Goal: Complete application form: Complete application form

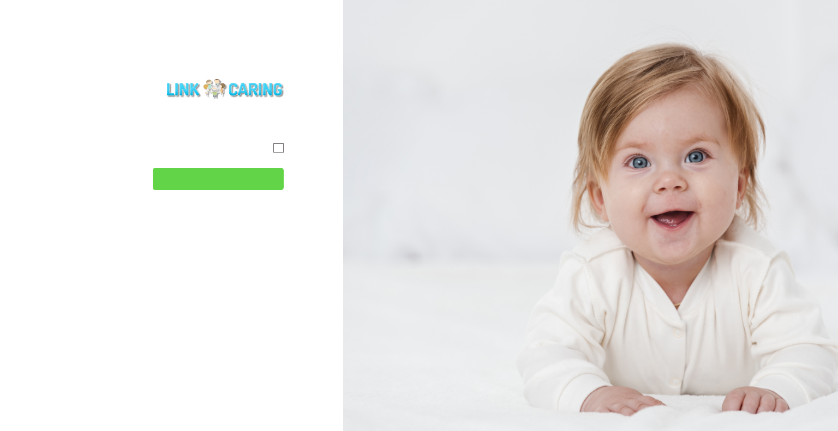
type input "המשך"
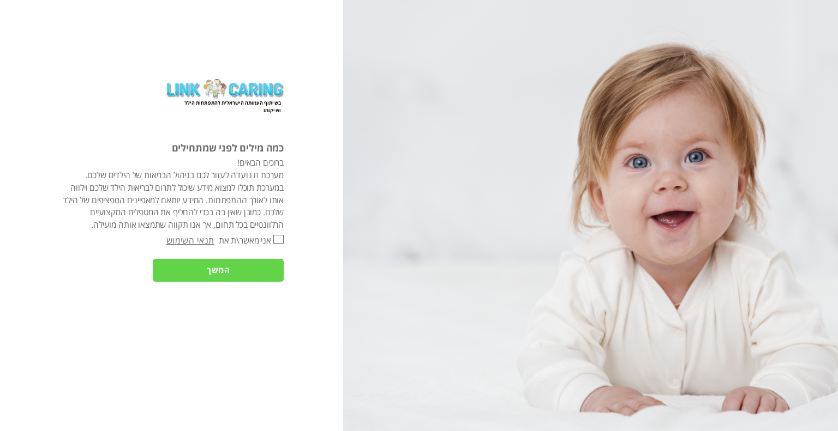
click at [278, 238] on input "אני מאשר\ת את" at bounding box center [278, 239] width 10 height 9
checkbox input "true"
click at [268, 252] on div "בשיתוף העמותה הישראלית להתפתחות הילד ושיקומו כמה מילים לפני שמתחילים ברוכים הבא…" at bounding box center [171, 215] width 343 height 431
click at [261, 278] on input "המשך" at bounding box center [218, 270] width 131 height 23
click at [237, 268] on body "מחשבון מבוסס הסולם ההתפתחותי הישראלי מעקב דיגיטלי אישי שאלונים התראות דברו איתנ…" at bounding box center [419, 215] width 838 height 431
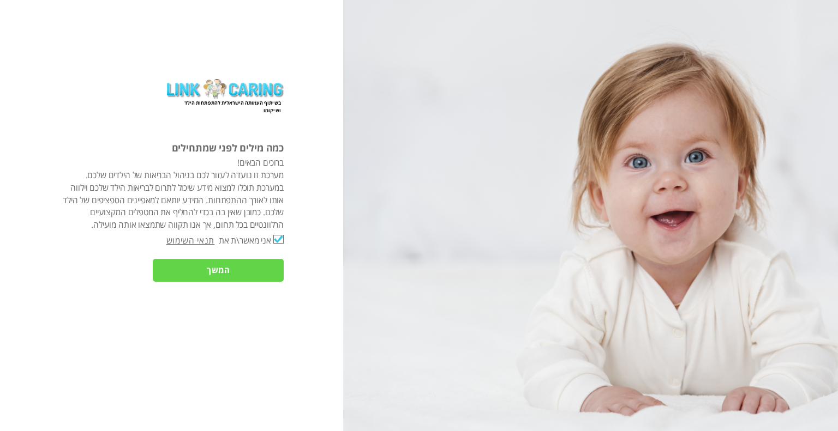
type input "כן"
type input "עוד לא"
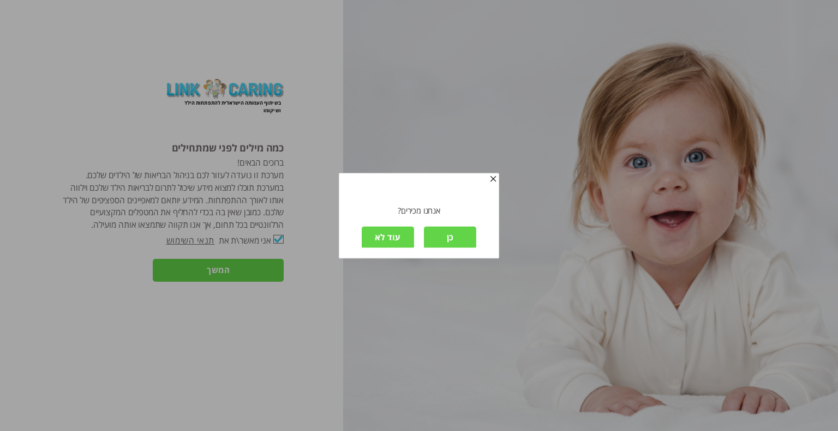
scroll to position [1, 0]
click at [444, 231] on input "כן" at bounding box center [450, 236] width 52 height 23
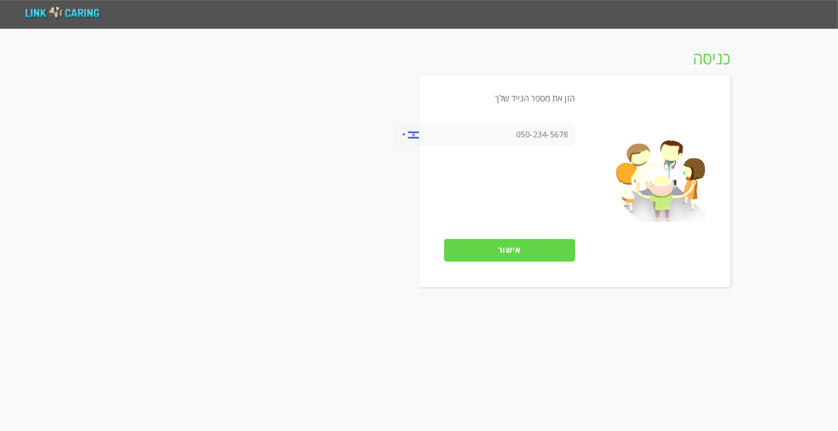
click at [526, 135] on input "tel" at bounding box center [484, 134] width 180 height 23
click at [538, 131] on input "052638129" at bounding box center [484, 134] width 180 height 23
click at [545, 136] on input "0525638129" at bounding box center [484, 134] width 180 height 23
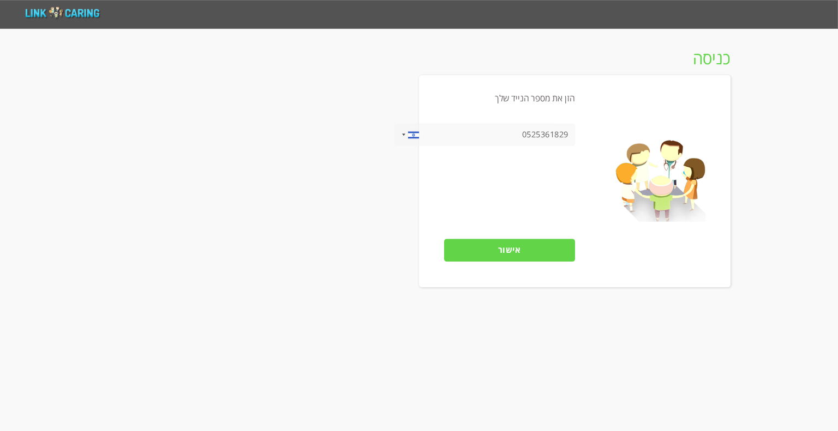
type input "0525361829"
click at [515, 255] on input "אישור" at bounding box center [509, 250] width 131 height 23
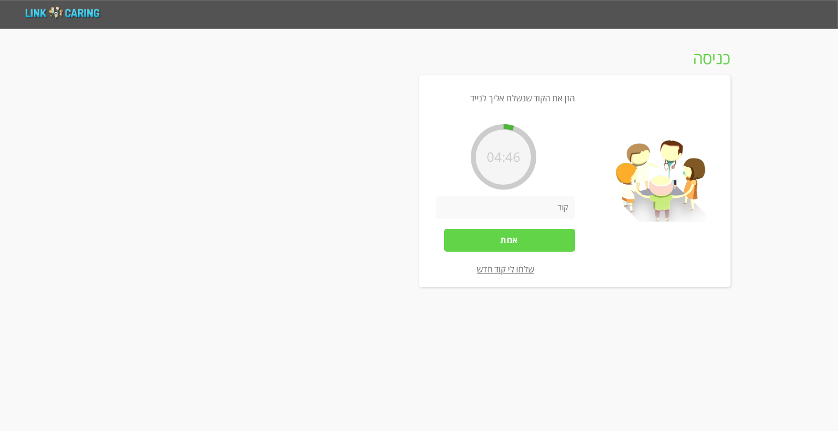
click at [514, 208] on input "number" at bounding box center [505, 207] width 138 height 23
type input "128463"
click at [527, 233] on input "אמת" at bounding box center [509, 240] width 131 height 23
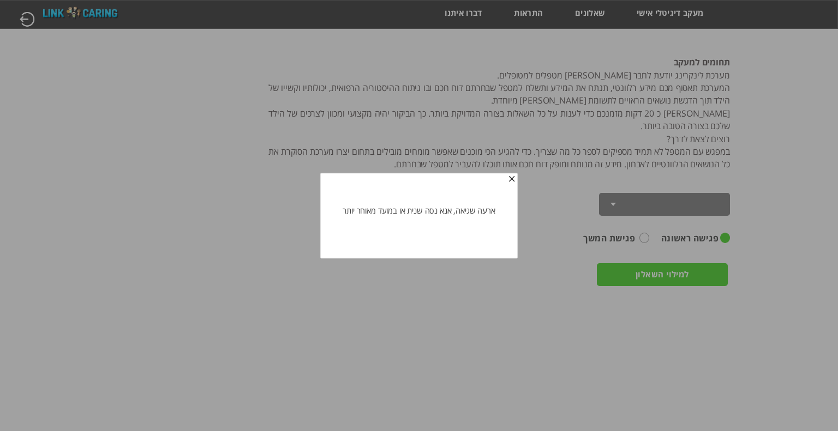
click at [509, 180] on span "button" at bounding box center [511, 179] width 9 height 9
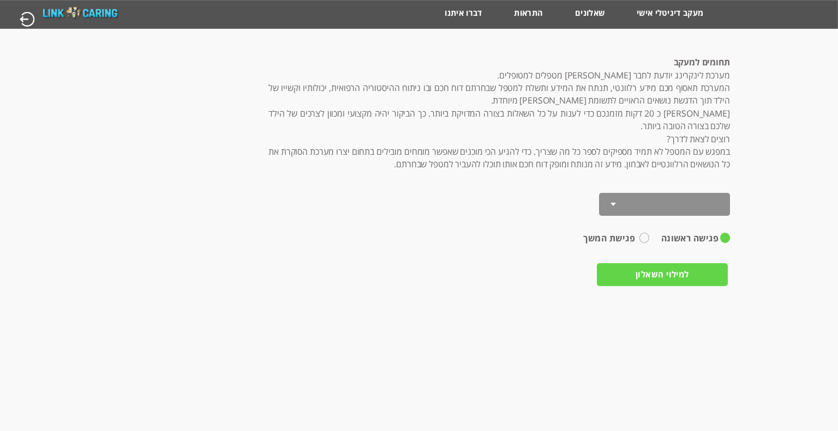
click at [630, 242] on label "פגישת המשך" at bounding box center [609, 238] width 73 height 11
click at [642, 240] on input "פגישת המשך" at bounding box center [645, 236] width 7 height 7
radio input "true"
click at [650, 275] on input "למילוי השאלון" at bounding box center [662, 274] width 131 height 23
click at [634, 205] on select at bounding box center [664, 204] width 131 height 23
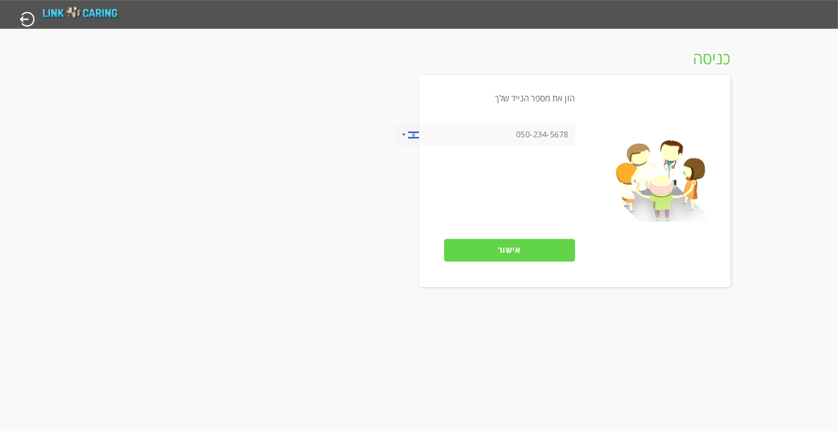
click at [518, 135] on input "tel" at bounding box center [484, 134] width 180 height 23
